Goal: Task Accomplishment & Management: Use online tool/utility

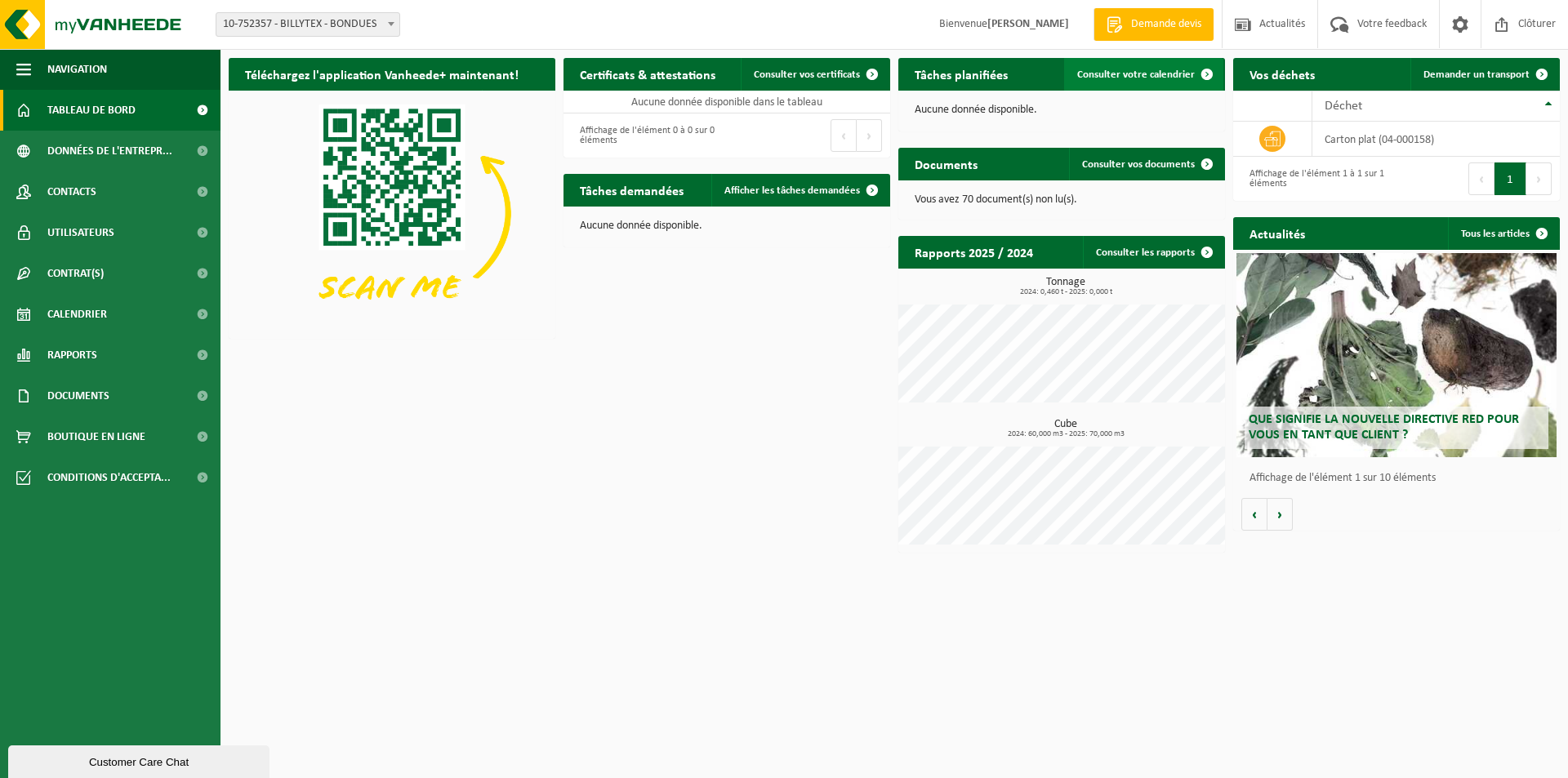
click at [1182, 73] on span "Consulter votre calendrier" at bounding box center [1136, 74] width 117 height 10
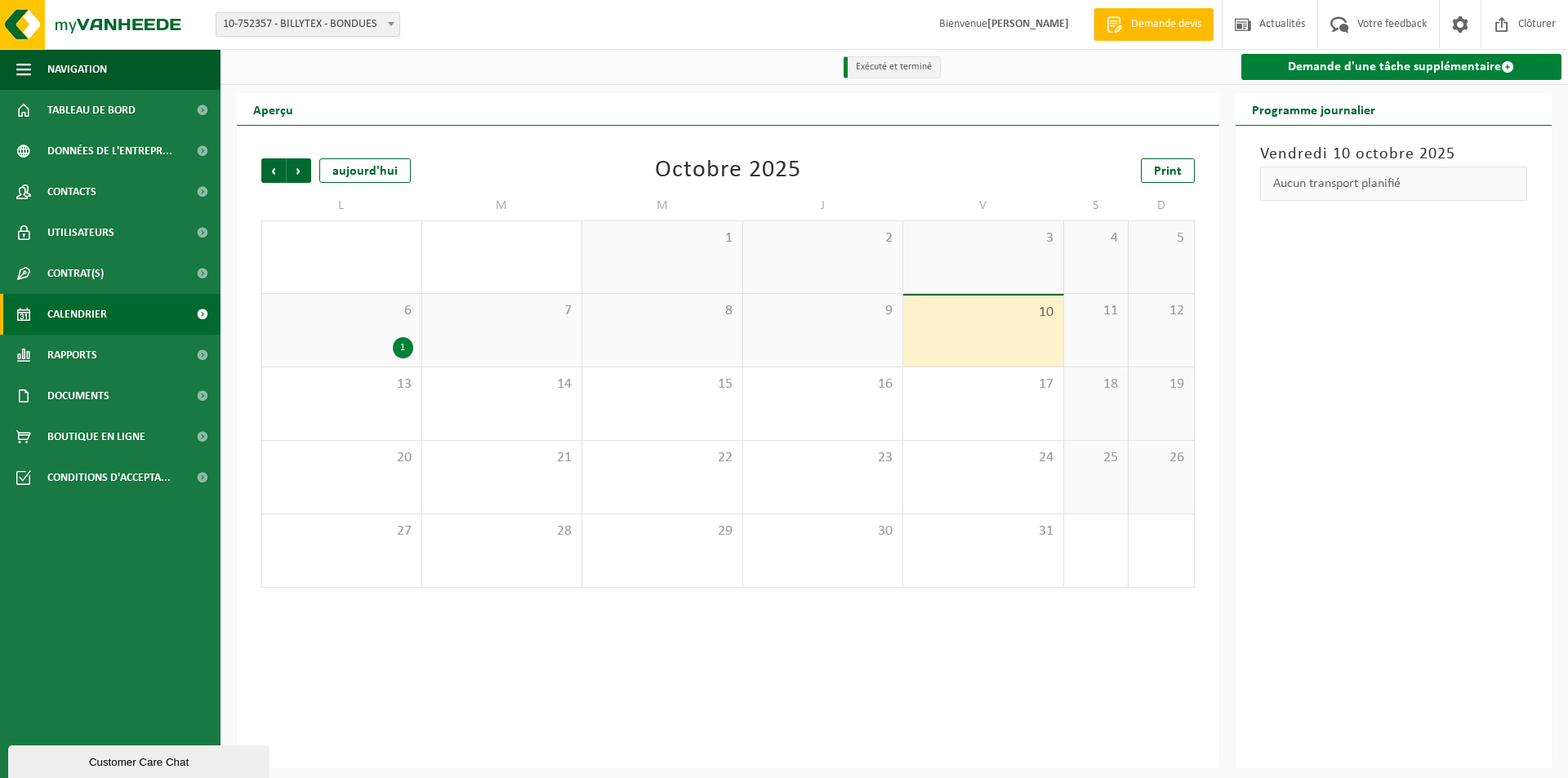
click at [1357, 60] on link "Demande d'une tâche supplémentaire" at bounding box center [1402, 67] width 321 height 27
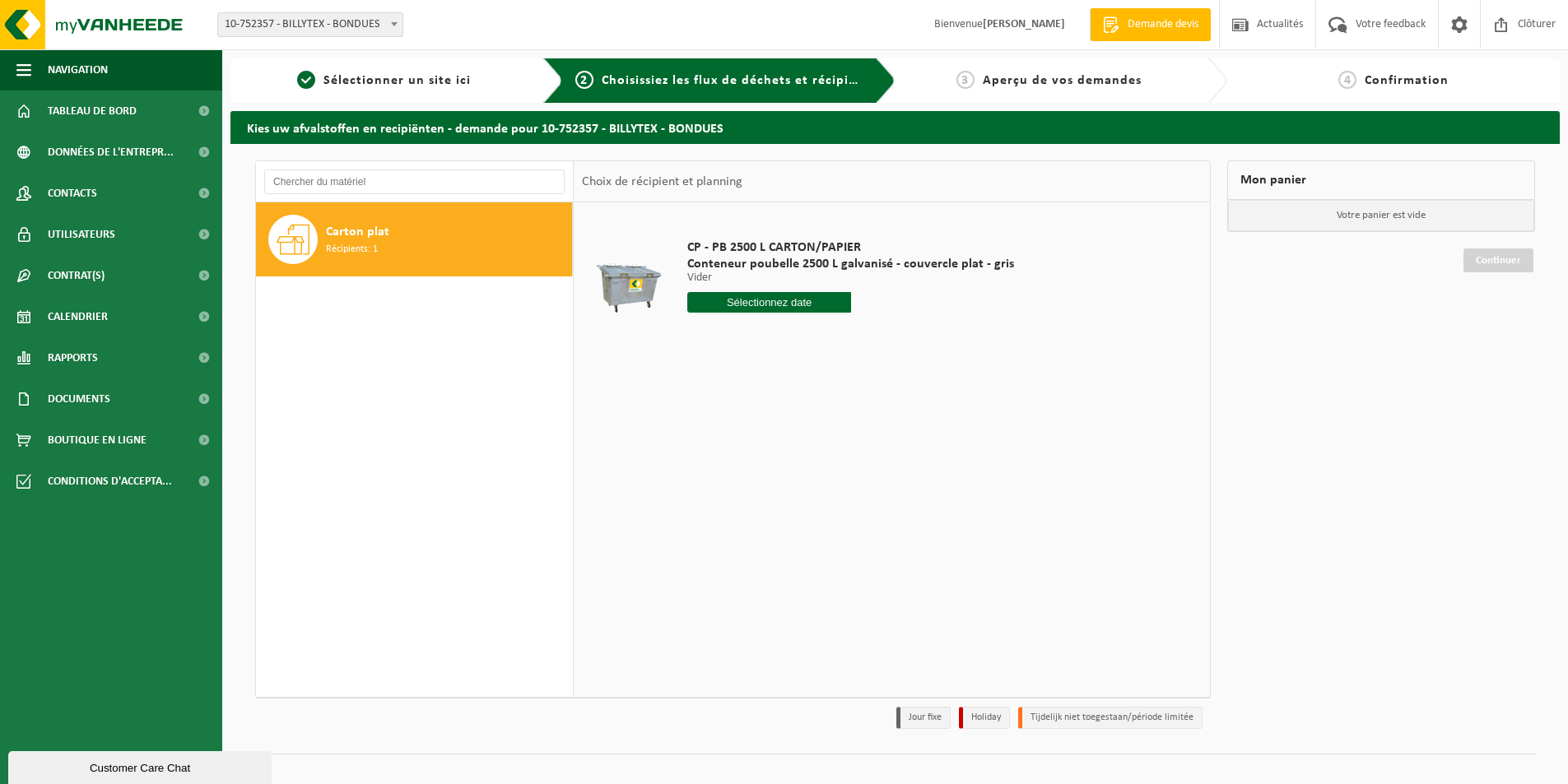
click at [772, 297] on input "text" at bounding box center [769, 303] width 164 height 21
click at [699, 440] on div "13" at bounding box center [702, 448] width 28 height 27
type input "à partir de 2025-10-13"
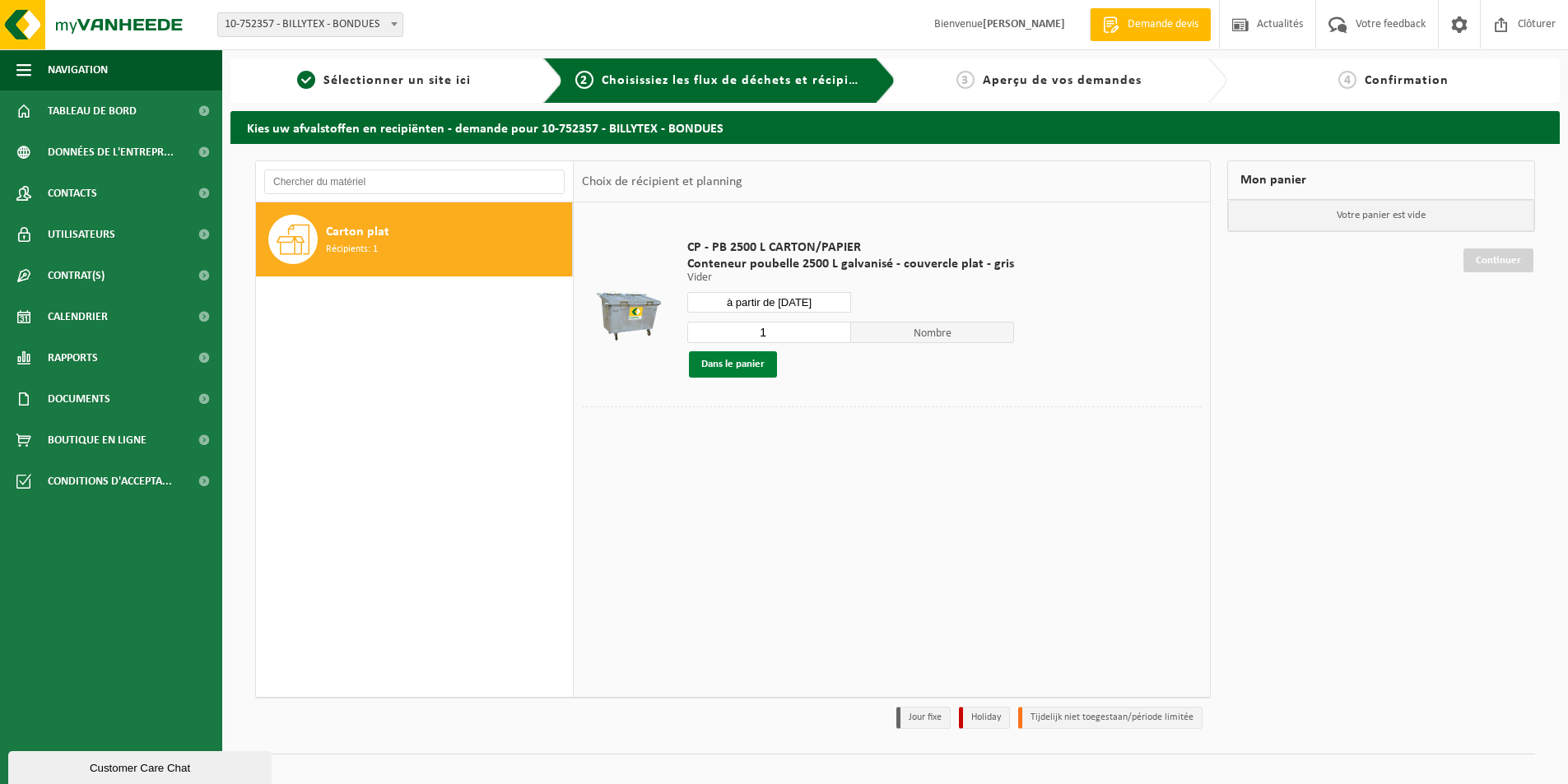
click at [721, 356] on button "Dans le panier" at bounding box center [733, 364] width 88 height 27
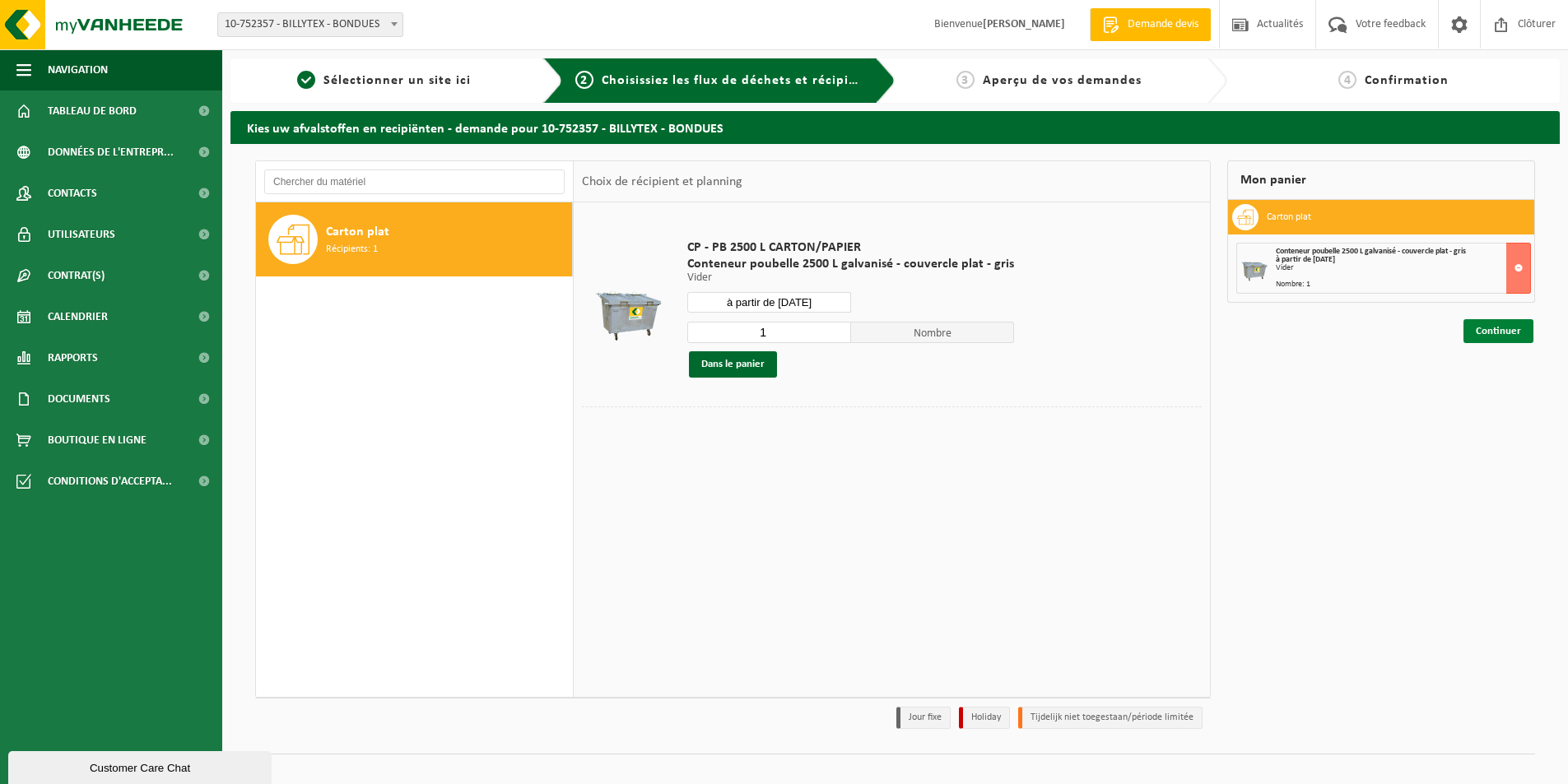
click at [1487, 335] on link "Continuer" at bounding box center [1498, 331] width 70 height 24
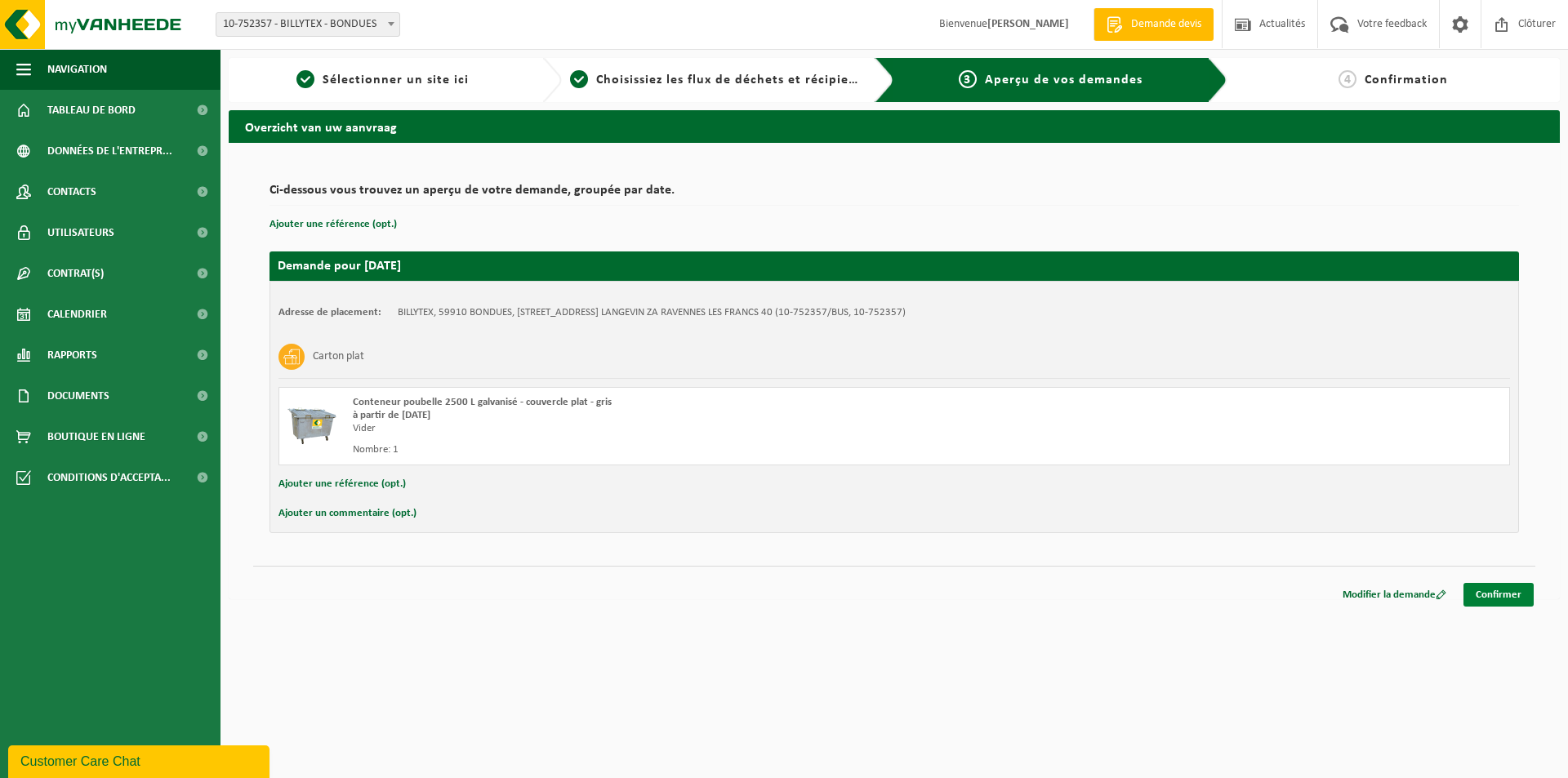
click at [1519, 597] on link "Confirmer" at bounding box center [1499, 595] width 70 height 24
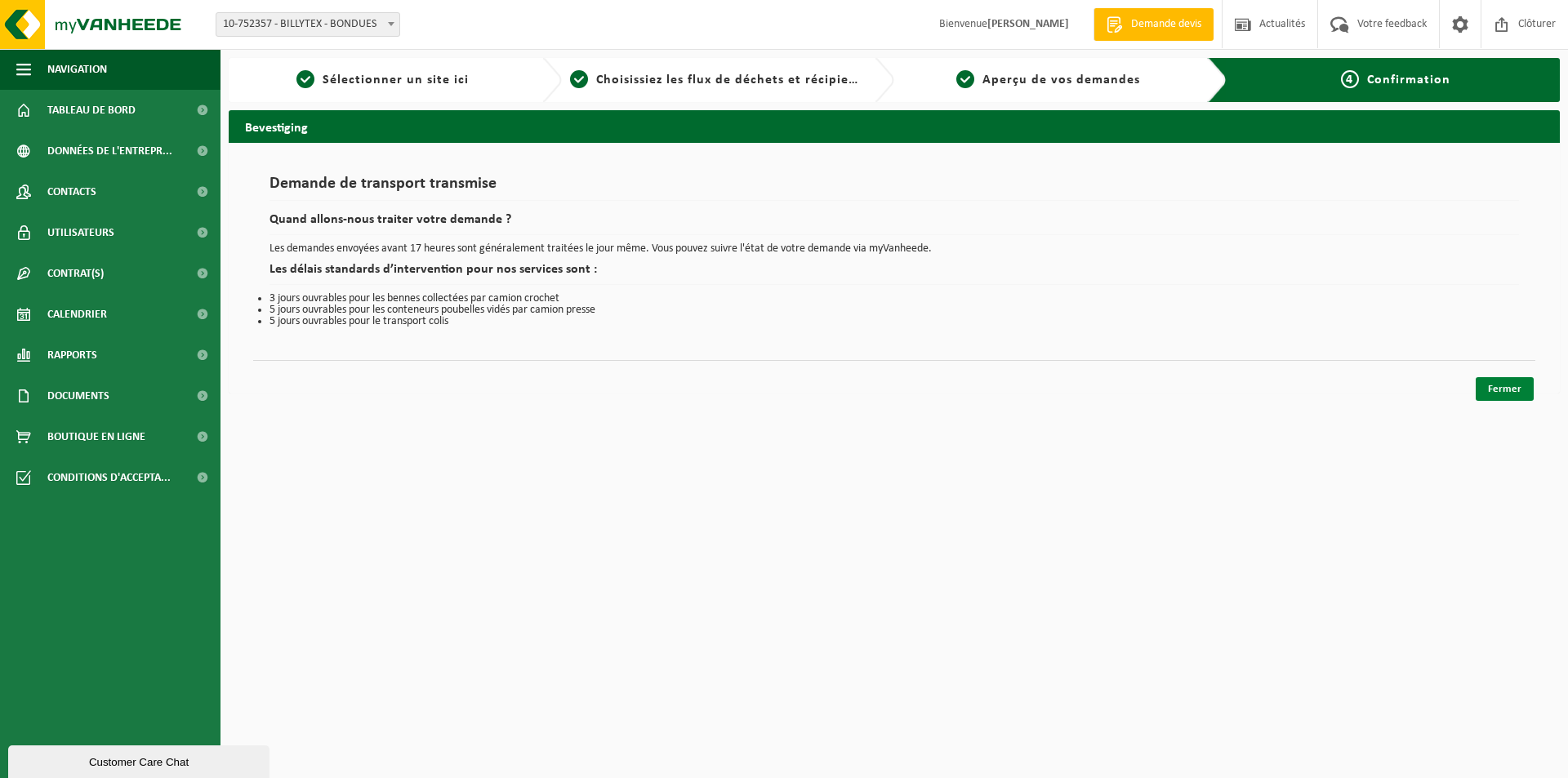
click at [1518, 385] on link "Fermer" at bounding box center [1505, 389] width 58 height 24
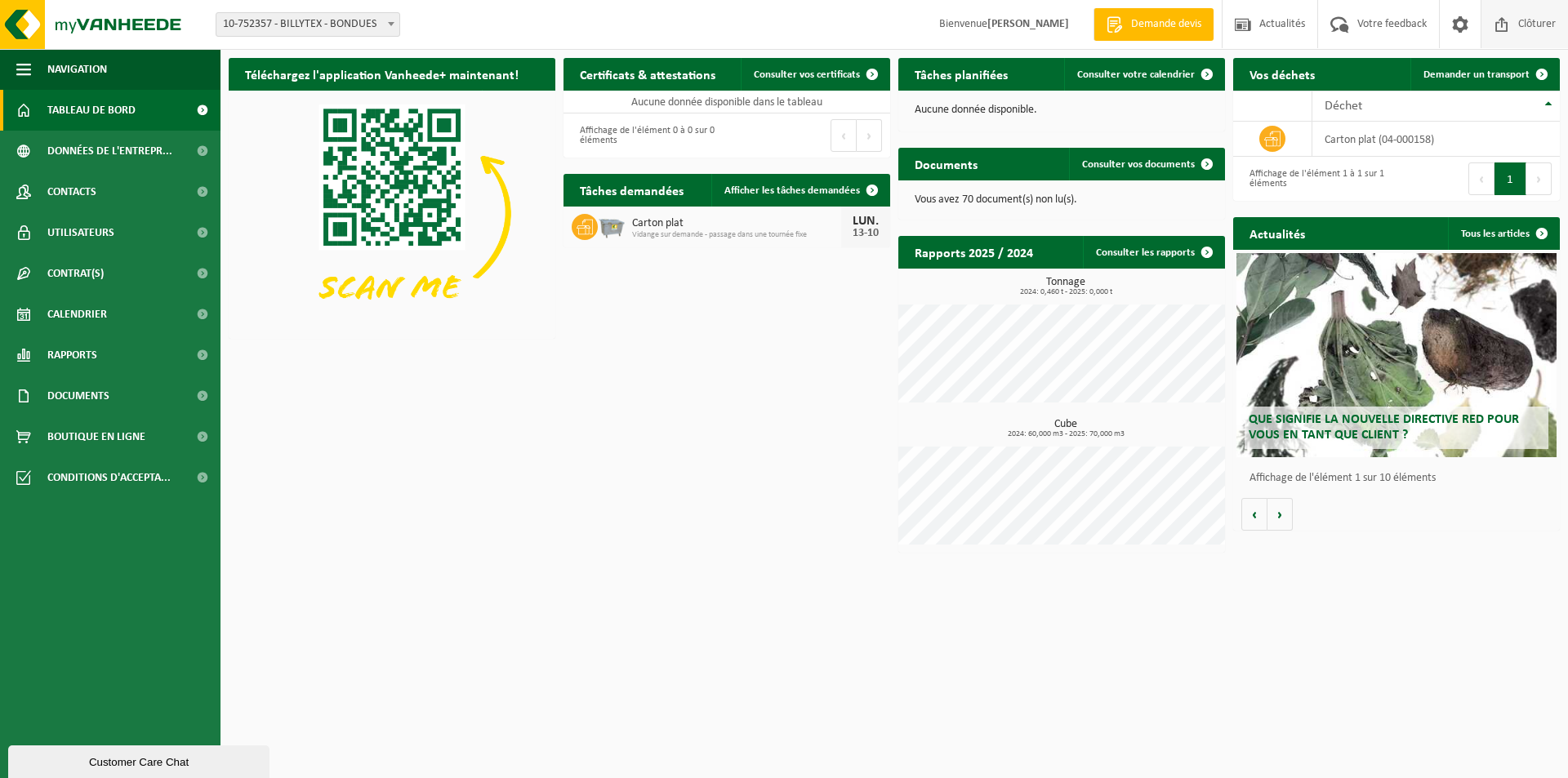
click at [1543, 26] on span "Clôturer" at bounding box center [1536, 24] width 45 height 48
